Goal: Information Seeking & Learning: Learn about a topic

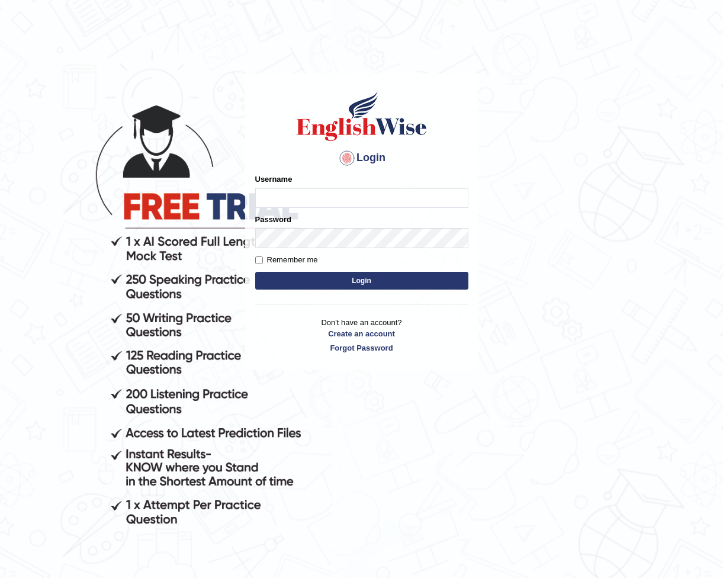
type input "ABayoh"
click at [361, 281] on button "Login" at bounding box center [361, 281] width 213 height 18
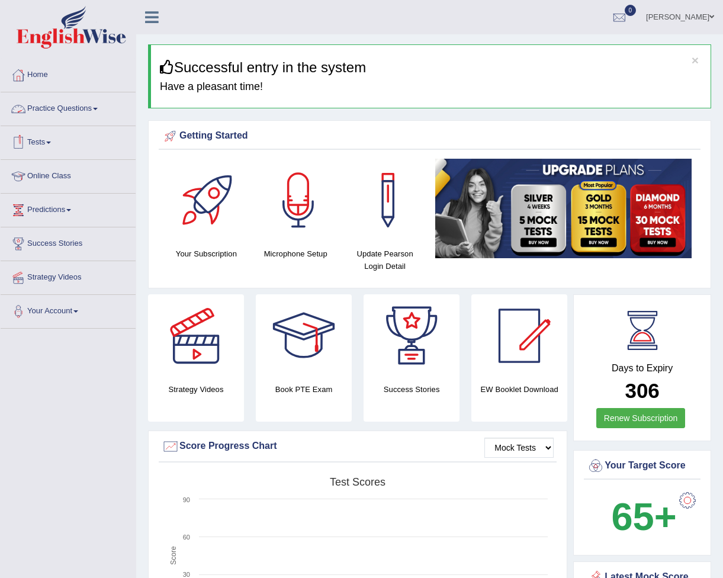
click at [99, 107] on link "Practice Questions" at bounding box center [68, 107] width 135 height 30
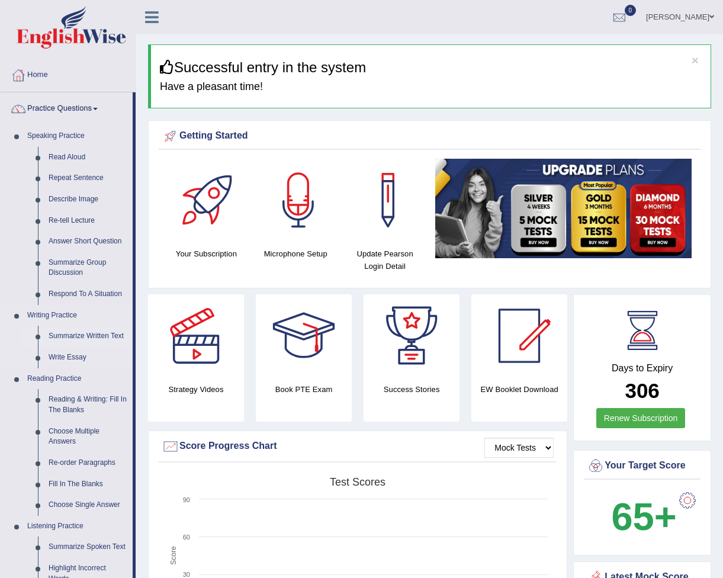
click at [68, 331] on link "Summarize Written Text" at bounding box center [87, 336] width 89 height 21
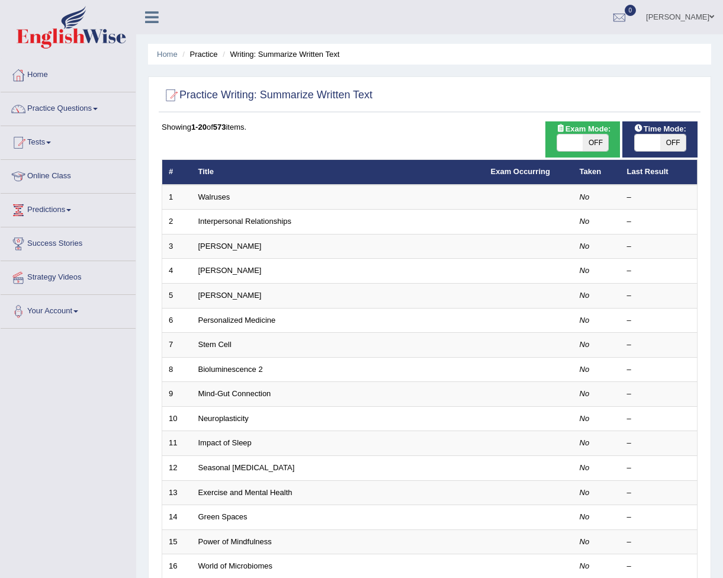
click at [596, 141] on span "OFF" at bounding box center [595, 142] width 25 height 17
checkbox input "true"
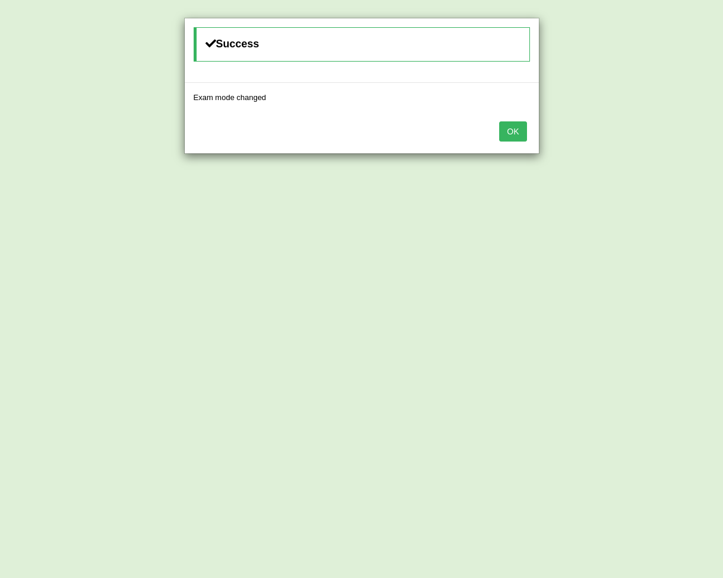
click at [516, 126] on button "OK" at bounding box center [512, 131] width 27 height 20
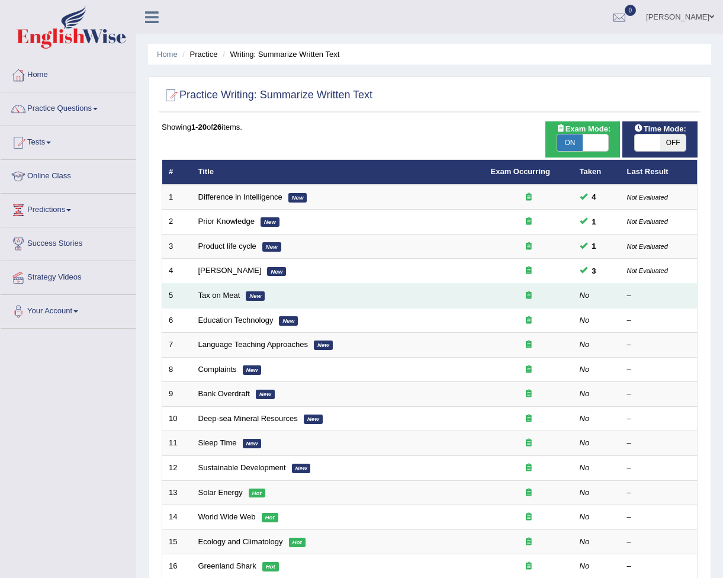
click at [409, 298] on td "Tax on Meat New" at bounding box center [338, 296] width 293 height 25
click at [259, 295] on em "New" at bounding box center [255, 295] width 19 height 9
click at [222, 294] on link "Tax on Meat" at bounding box center [219, 295] width 42 height 9
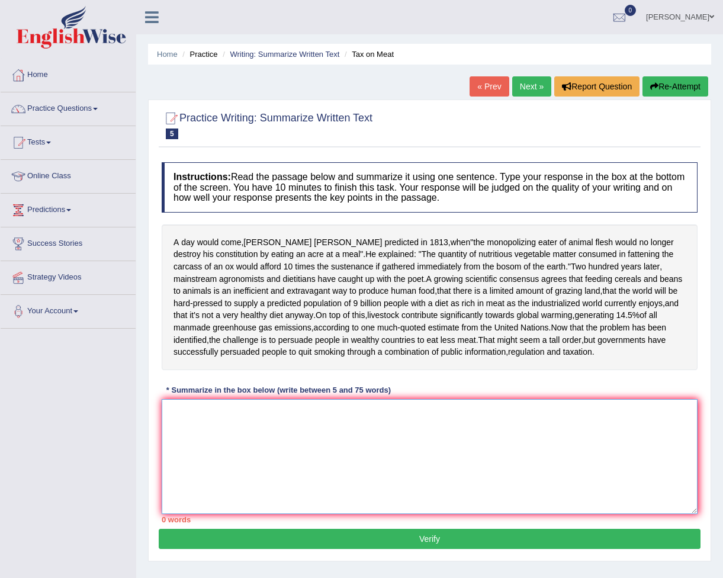
click at [194, 413] on textarea at bounding box center [430, 456] width 536 height 115
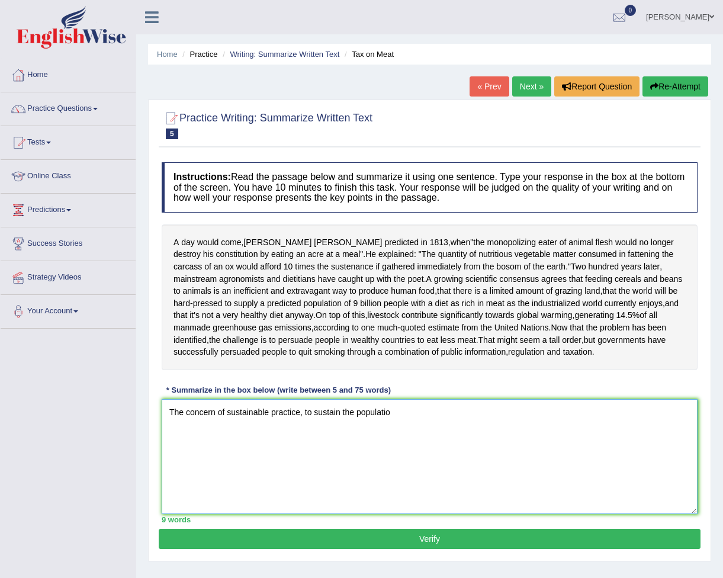
type textarea "The concern of sustainable practice, to sustain the population"
